Goal: Navigation & Orientation: Find specific page/section

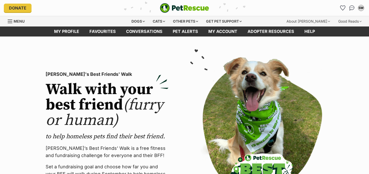
click at [343, 9] on icon "Favourites" at bounding box center [343, 8] width 5 height 5
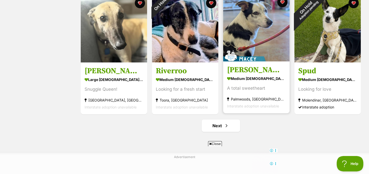
scroll to position [623, 0]
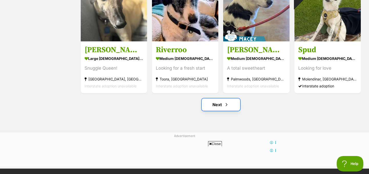
click at [222, 108] on link "Next" at bounding box center [221, 104] width 38 height 12
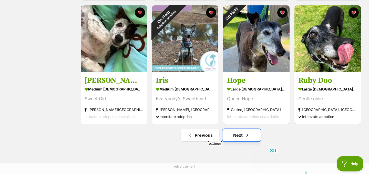
click at [235, 136] on link "Next" at bounding box center [242, 135] width 38 height 12
